Goal: Communication & Community: Answer question/provide support

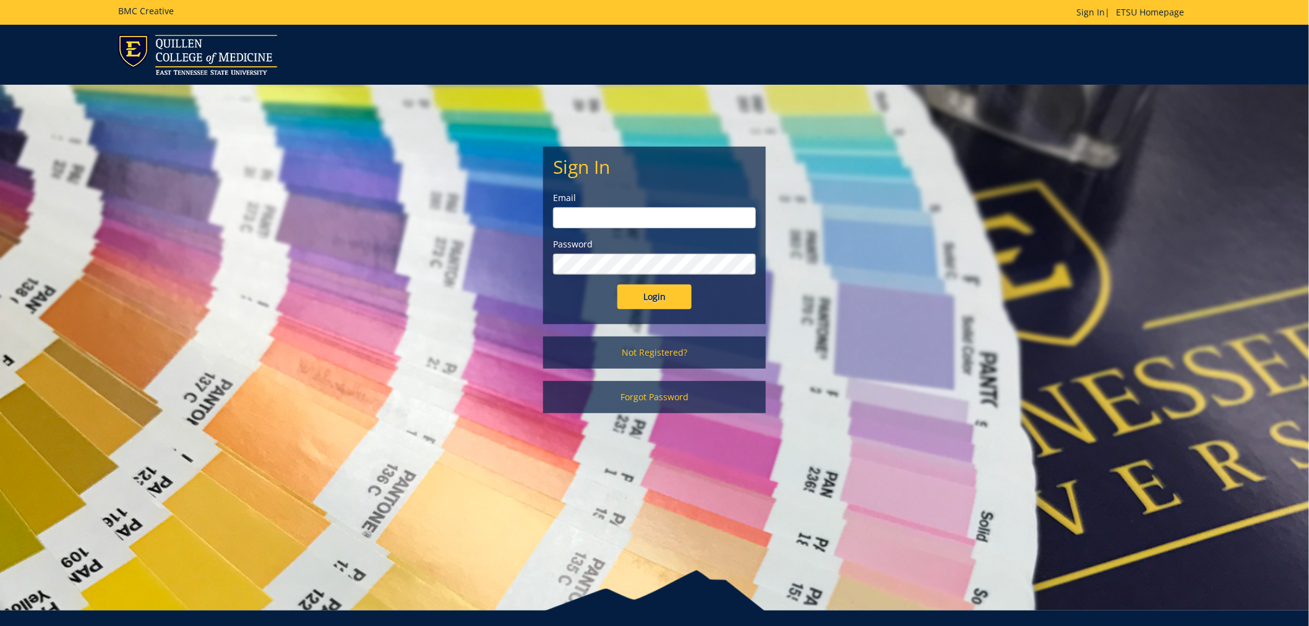
click at [588, 221] on input "email" at bounding box center [654, 217] width 203 height 21
type input "[EMAIL_ADDRESS][DOMAIN_NAME]"
click at [617, 285] on input "Login" at bounding box center [654, 297] width 74 height 25
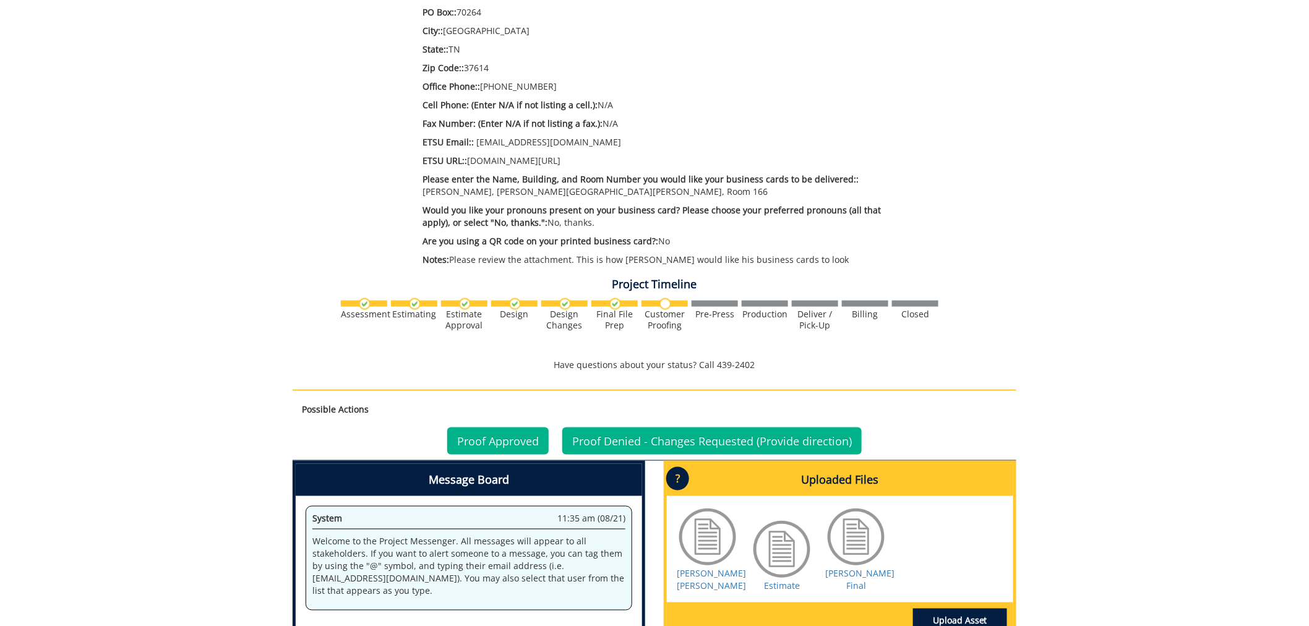
scroll to position [619, 0]
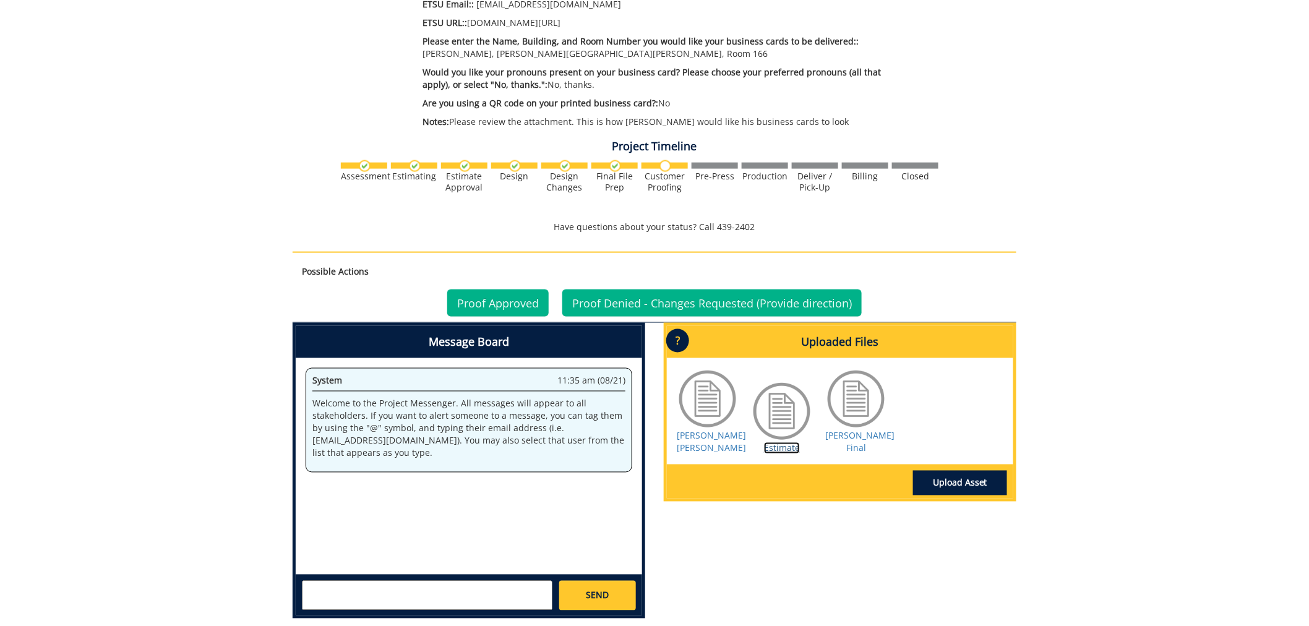
click at [781, 447] on link "Estimate" at bounding box center [782, 448] width 36 height 12
click at [861, 444] on link "Youngblood BC Final" at bounding box center [859, 442] width 69 height 24
click at [493, 307] on link "Proof Approved" at bounding box center [497, 303] width 101 height 27
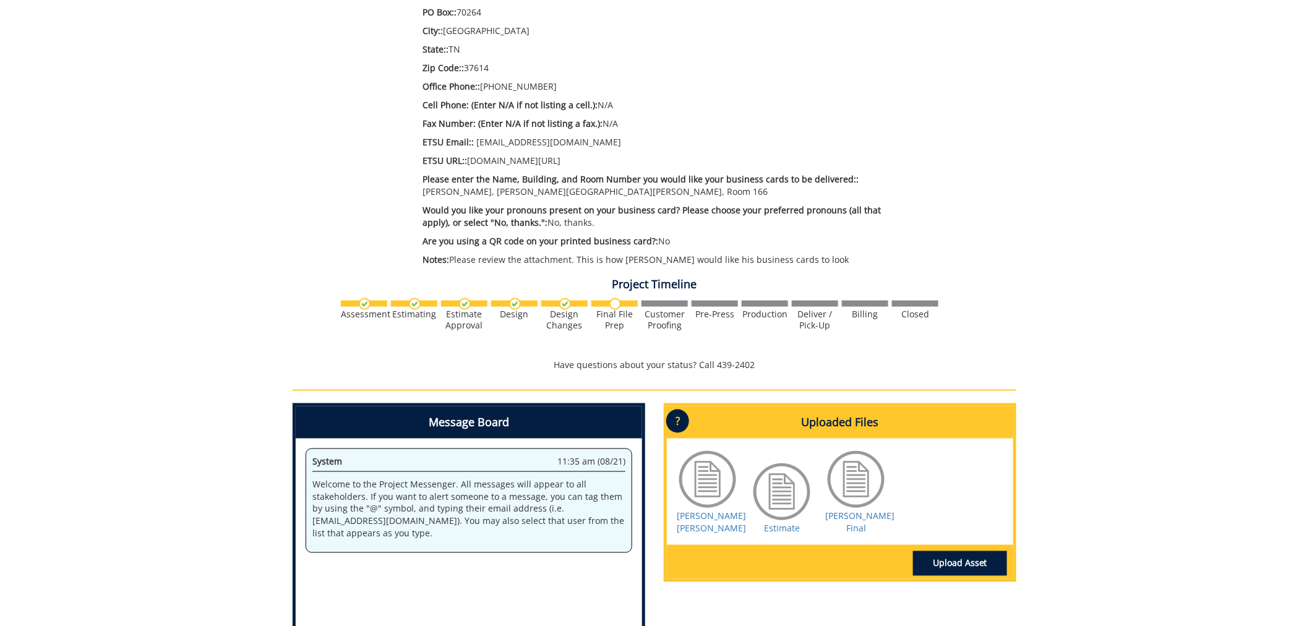
scroll to position [682, 0]
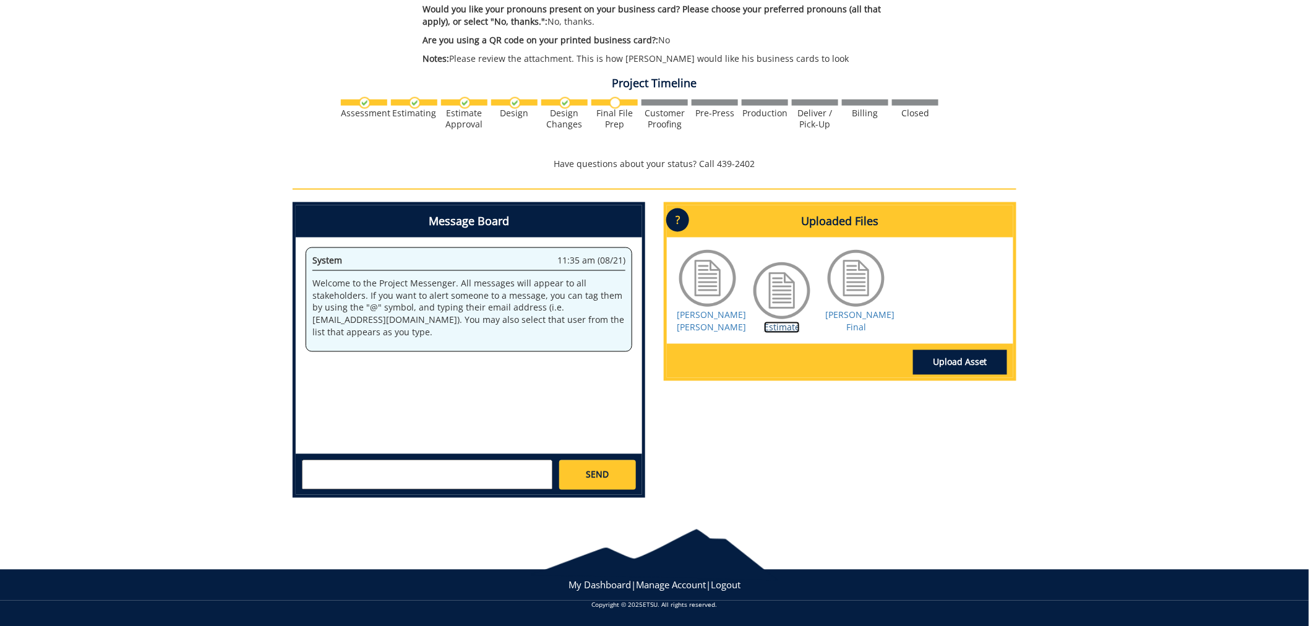
click at [781, 325] on link "Estimate" at bounding box center [782, 328] width 36 height 12
click at [854, 320] on link "[PERSON_NAME] Final" at bounding box center [859, 321] width 69 height 24
click at [431, 469] on textarea at bounding box center [427, 475] width 251 height 30
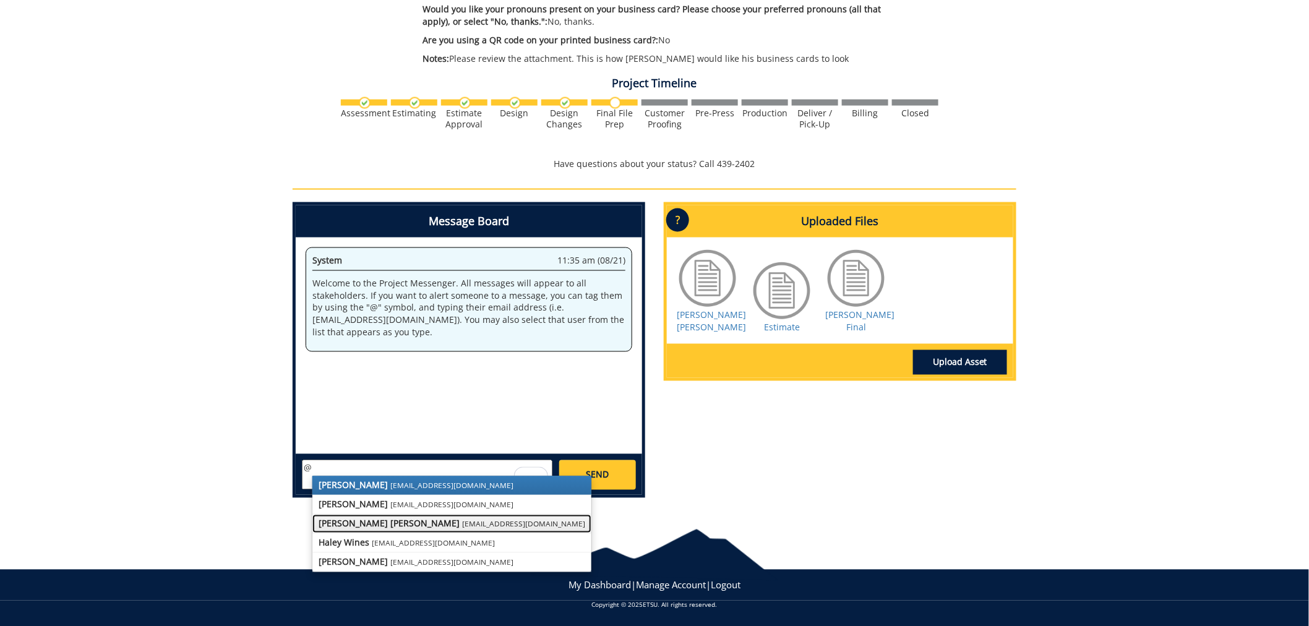
click at [462, 520] on small "[EMAIL_ADDRESS][DOMAIN_NAME]" at bounding box center [523, 524] width 123 height 10
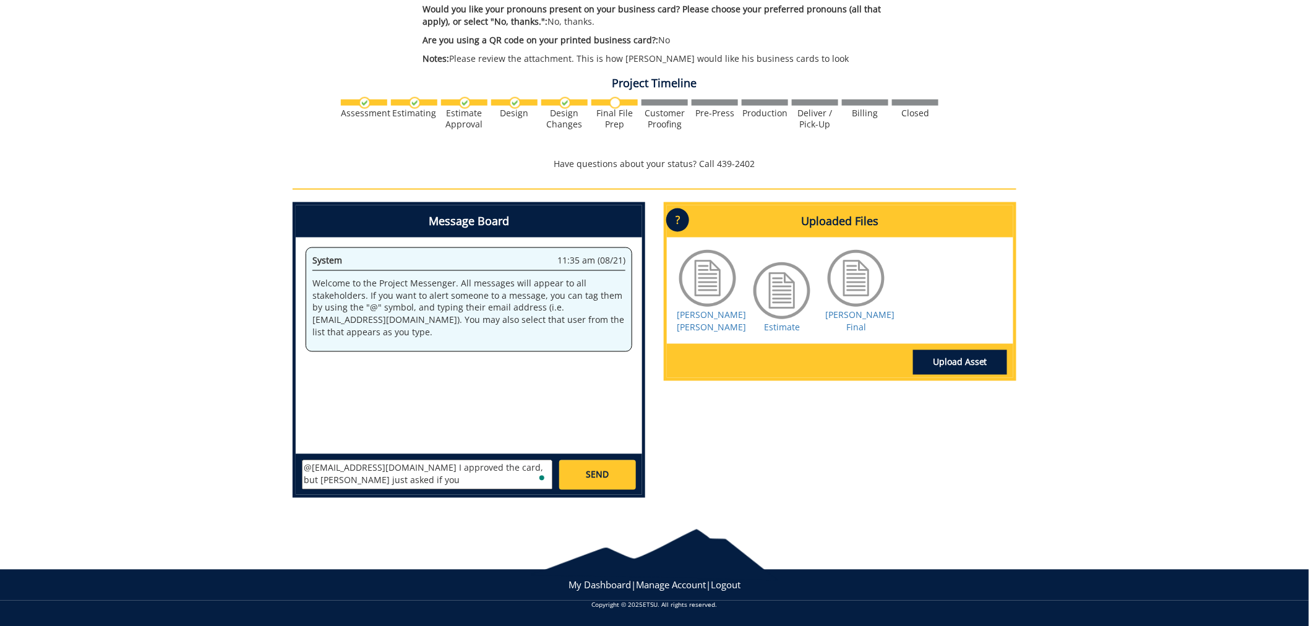
click at [447, 483] on textarea "@[EMAIL_ADDRESS][DOMAIN_NAME] I approved the card, but [PERSON_NAME] just asked…" at bounding box center [427, 475] width 251 height 30
paste textarea "move the DHSc to the top line and leave my other two credentials on the second?"
click at [398, 466] on textarea "@[EMAIL_ADDRESS][DOMAIN_NAME] I approved the card, but [PERSON_NAME] just asked…" at bounding box center [427, 475] width 251 height 30
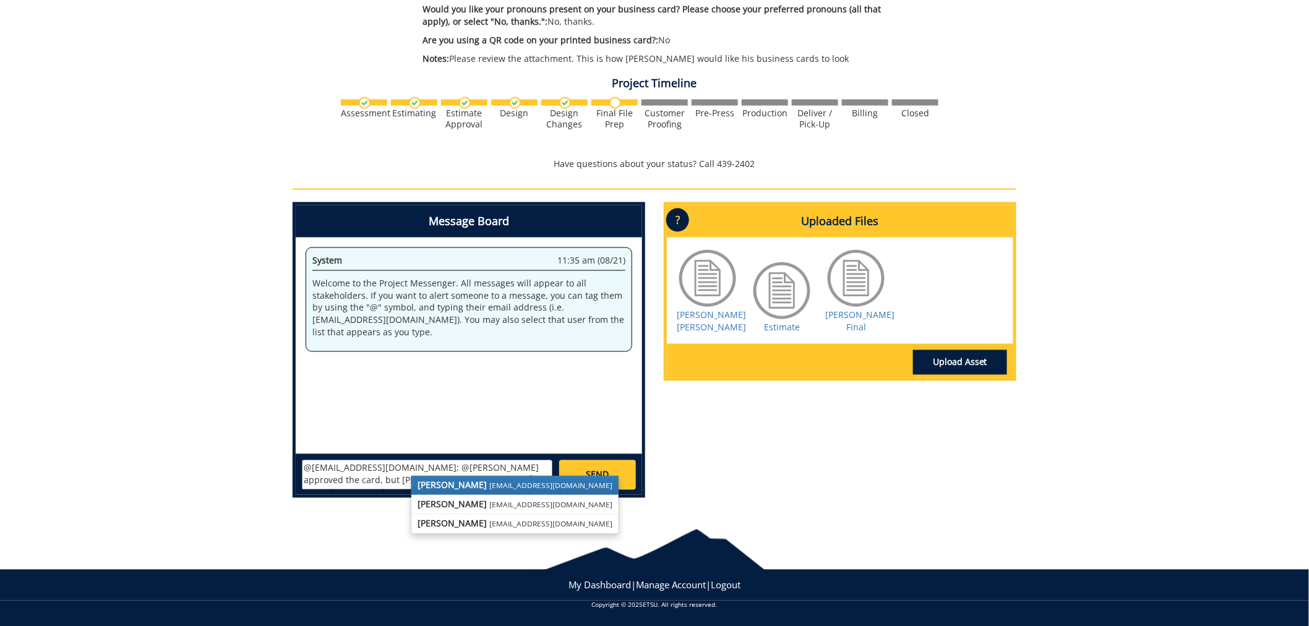
click at [444, 486] on strong "[PERSON_NAME]" at bounding box center [452, 485] width 69 height 12
type textarea "@[EMAIL_ADDRESS][DOMAIN_NAME]; @[EMAIL_ADDRESS][DOMAIN_NAME] I approved the car…"
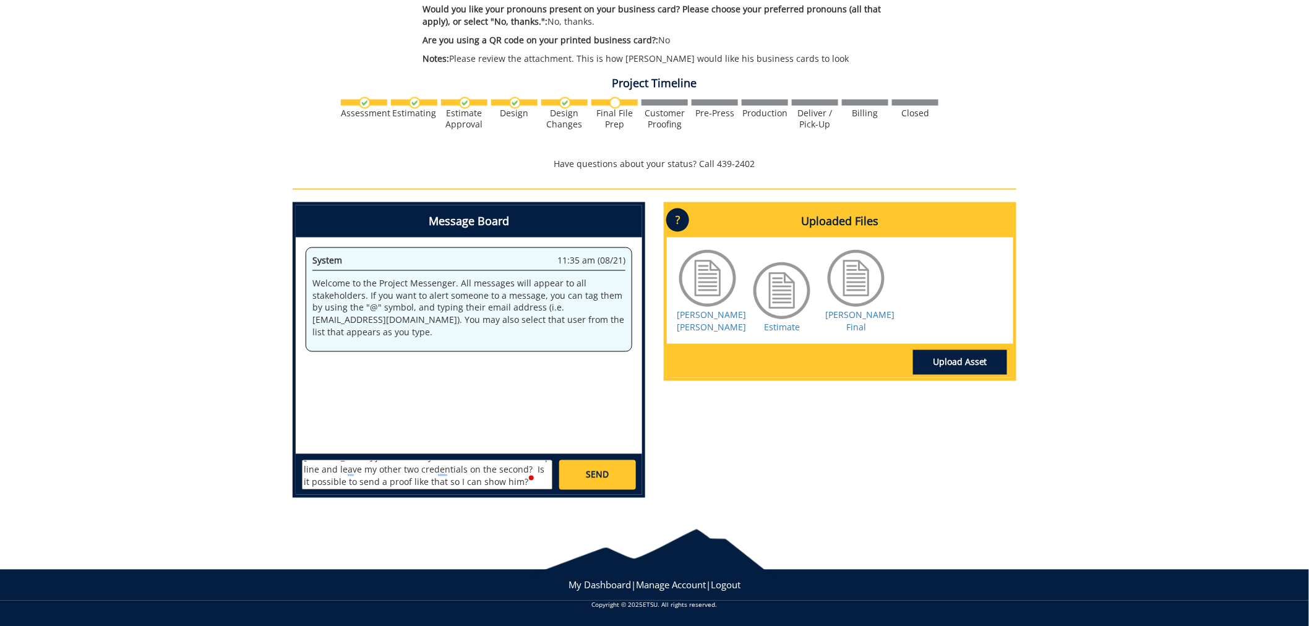
scroll to position [36, 0]
drag, startPoint x: 367, startPoint y: 481, endPoint x: 277, endPoint y: 443, distance: 98.5
click at [843, 311] on link "[PERSON_NAME] Final" at bounding box center [859, 321] width 69 height 24
